Goal: Task Accomplishment & Management: Complete application form

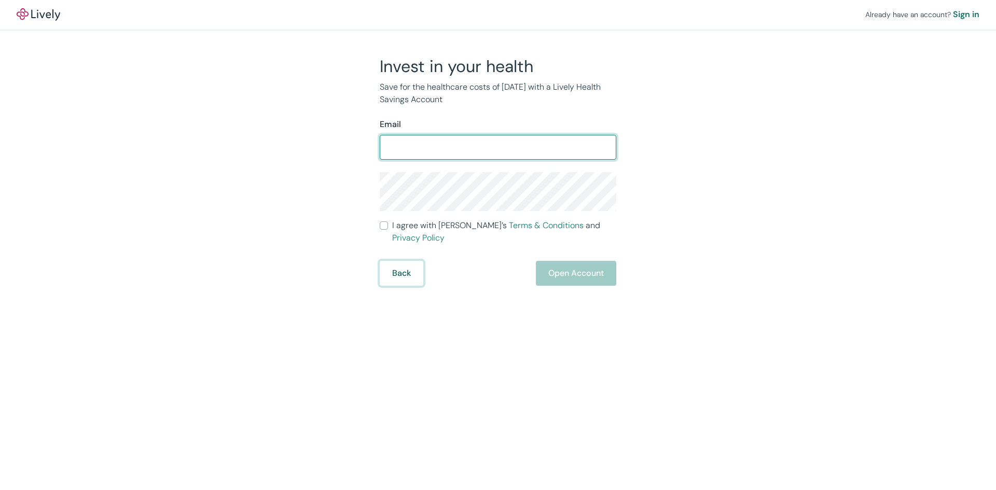
click at [390, 256] on form "Email ​ I agree with Lively’s Terms & Conditions and Privacy Policy Back Open A…" at bounding box center [498, 201] width 236 height 167
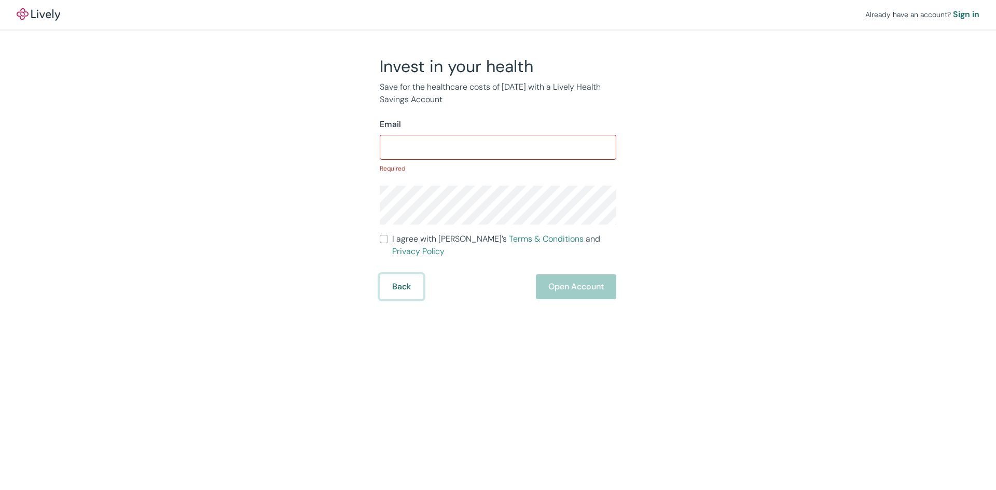
click at [386, 274] on button "Back" at bounding box center [402, 286] width 44 height 25
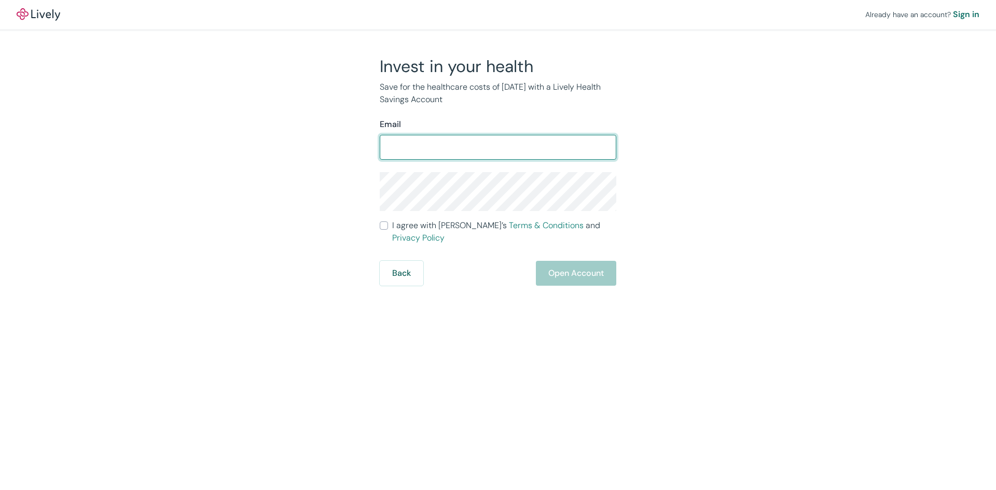
click at [498, 148] on input "Email" at bounding box center [498, 147] width 236 height 21
type input "tiffanyacoulter@icloud.com"
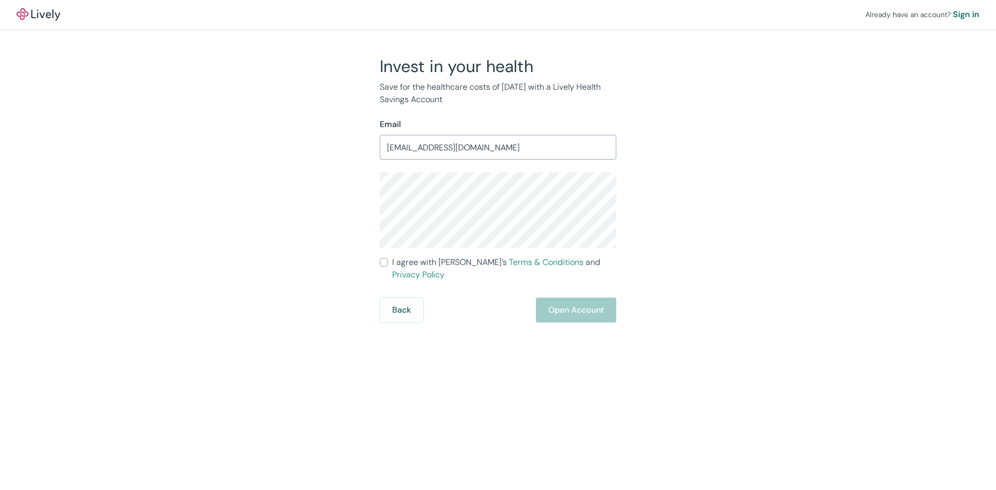
click at [386, 262] on input "I agree with Lively’s Terms & Conditions and Privacy Policy" at bounding box center [384, 262] width 8 height 8
checkbox input "true"
click at [581, 298] on button "Open Account" at bounding box center [576, 310] width 80 height 25
